Goal: Find specific page/section: Find specific page/section

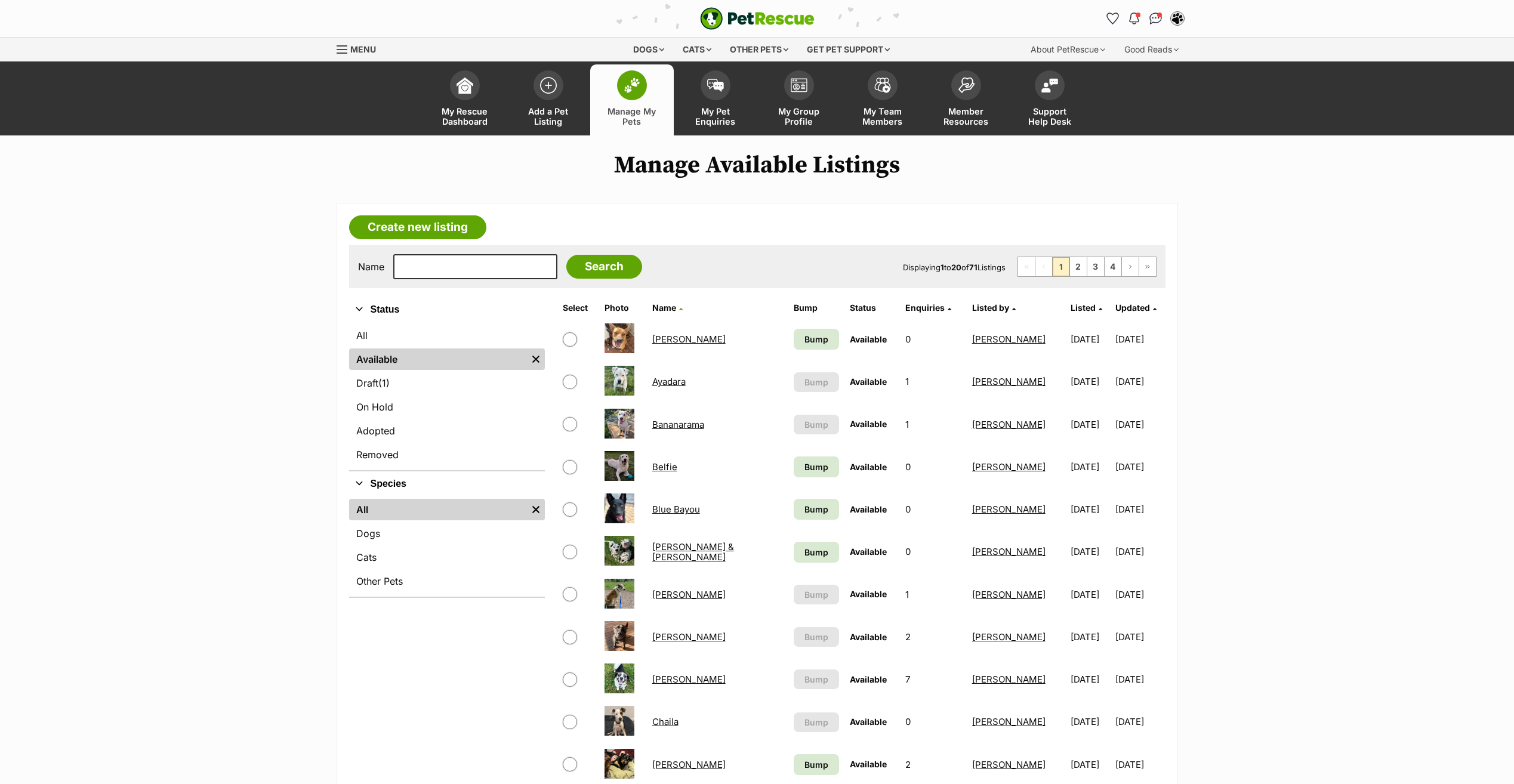
click at [414, 689] on div "Refine your search Status All Available Remove filter Draft (1) Items On Hold A…" at bounding box center [446, 789] width 196 height 984
click at [673, 508] on link "Blue Bayou" at bounding box center [676, 509] width 48 height 11
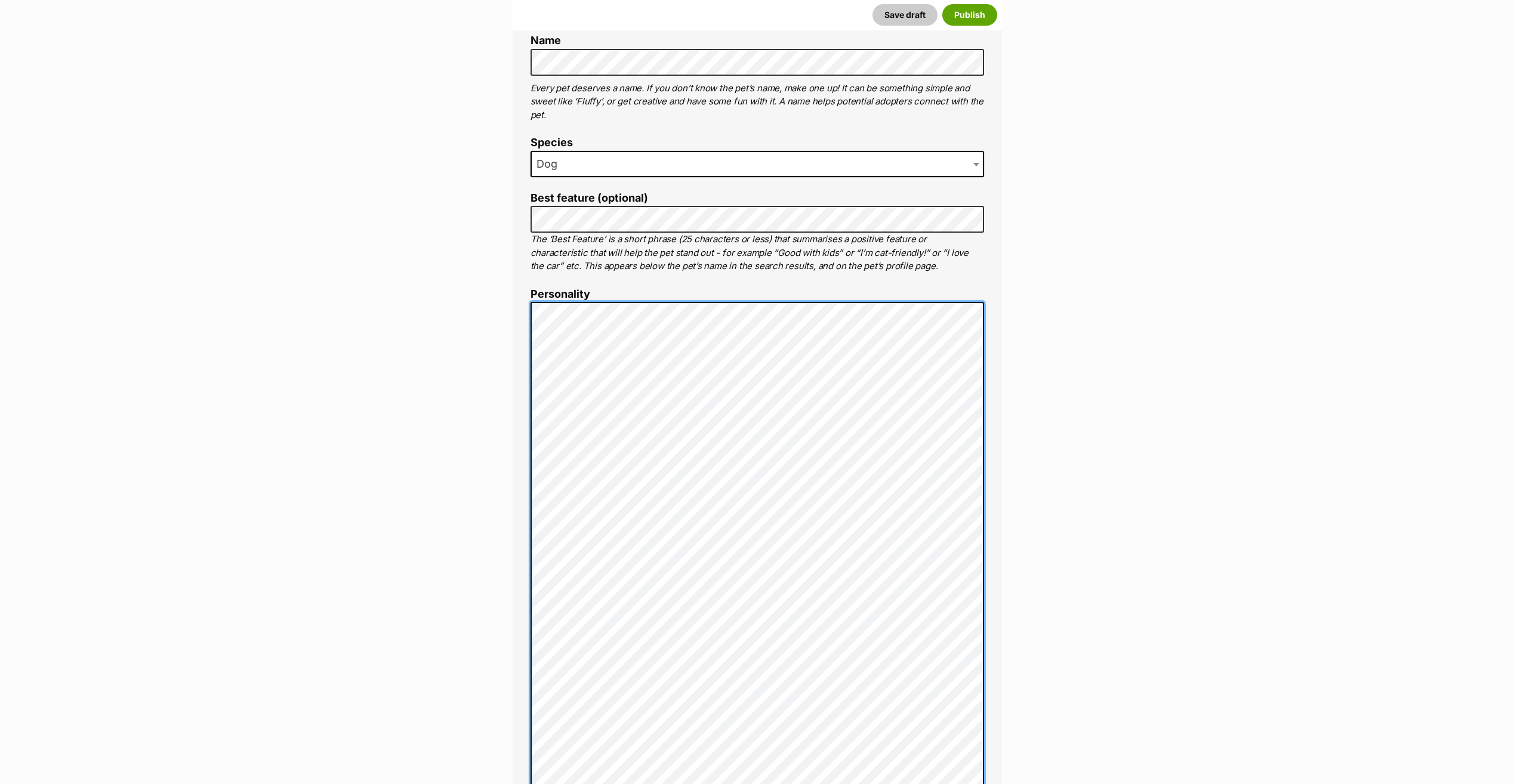
scroll to position [448, 0]
